Goal: Transaction & Acquisition: Purchase product/service

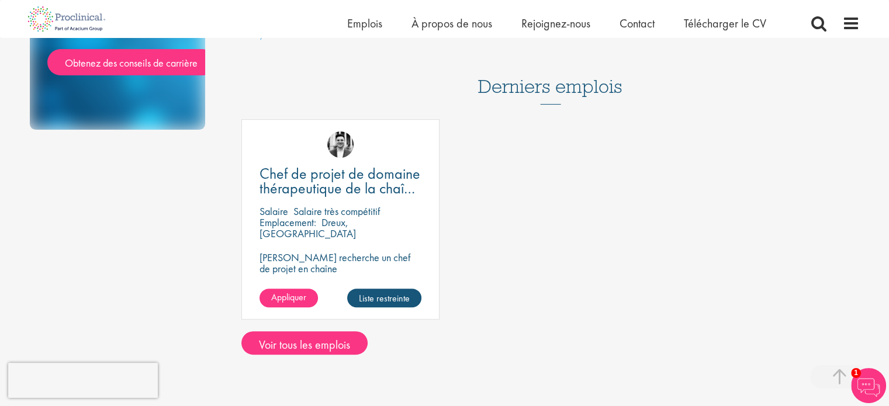
scroll to position [281, 0]
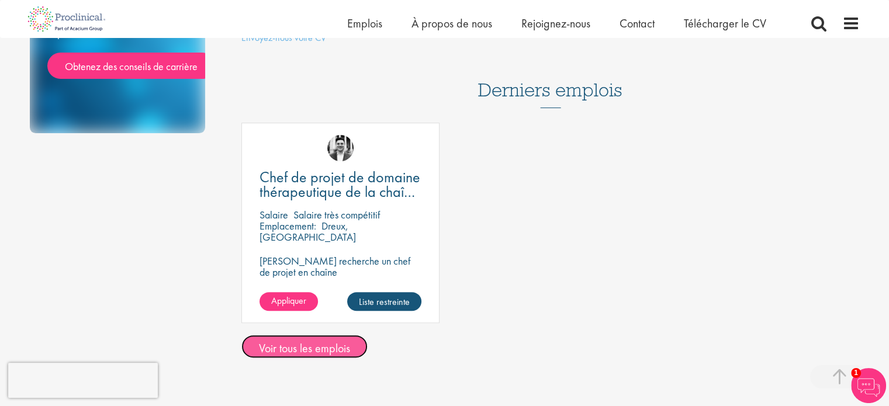
click at [307, 341] on font "Voir tous les emplois" at bounding box center [304, 348] width 91 height 15
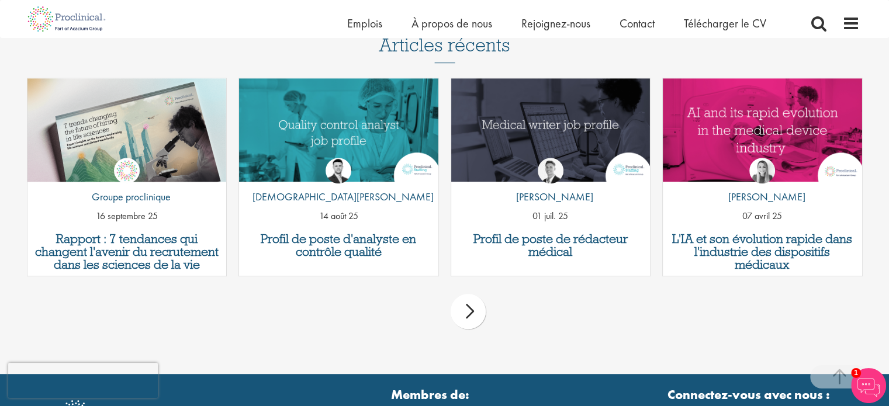
scroll to position [732, 0]
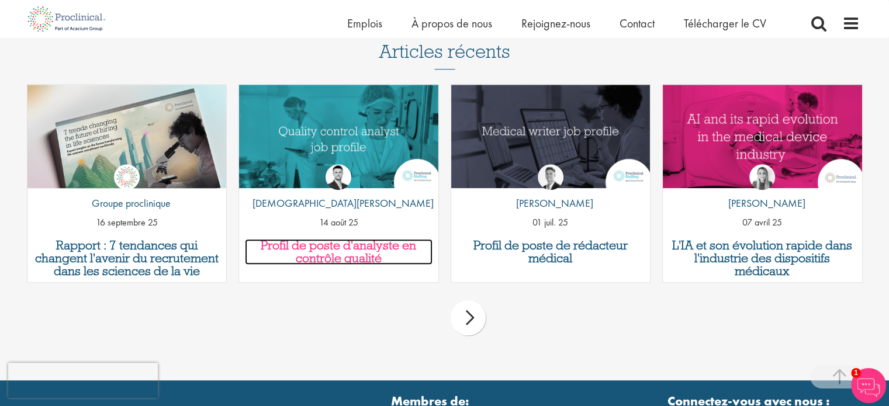
click at [341, 247] on font "Profil de poste d'analyste en contrôle qualité" at bounding box center [338, 251] width 155 height 29
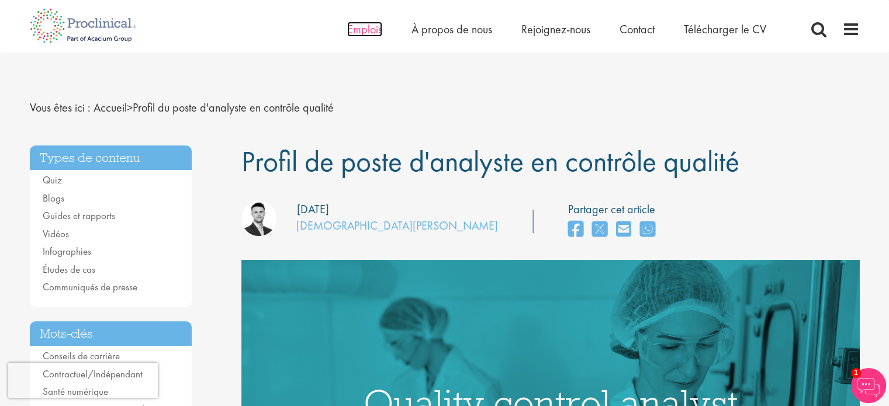
click at [373, 25] on font "Emplois" at bounding box center [364, 29] width 35 height 15
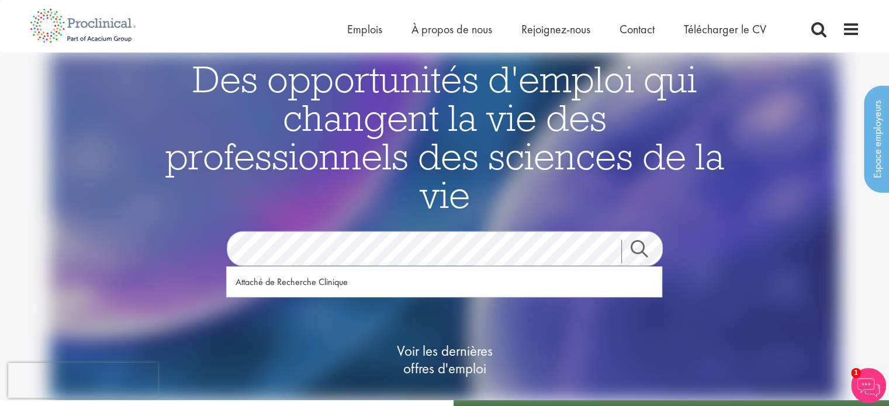
click at [634, 249] on link "Recherche" at bounding box center [646, 251] width 50 height 23
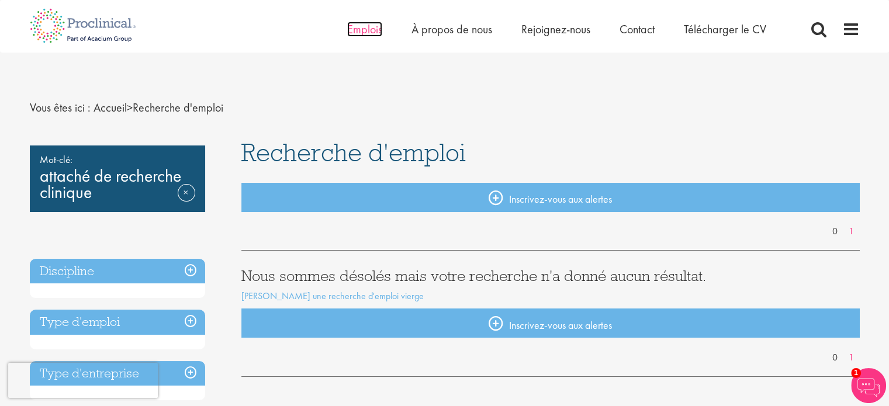
click at [371, 34] on font "Emplois" at bounding box center [364, 29] width 35 height 15
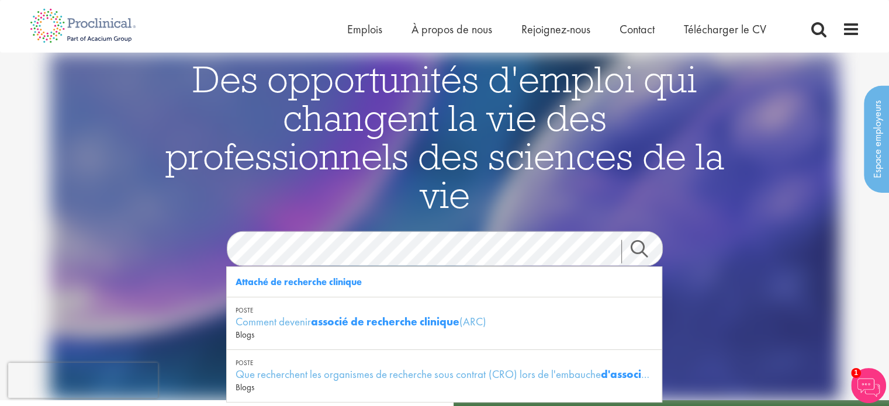
click at [635, 254] on link "Recherche" at bounding box center [646, 251] width 50 height 23
